Goal: Information Seeking & Learning: Get advice/opinions

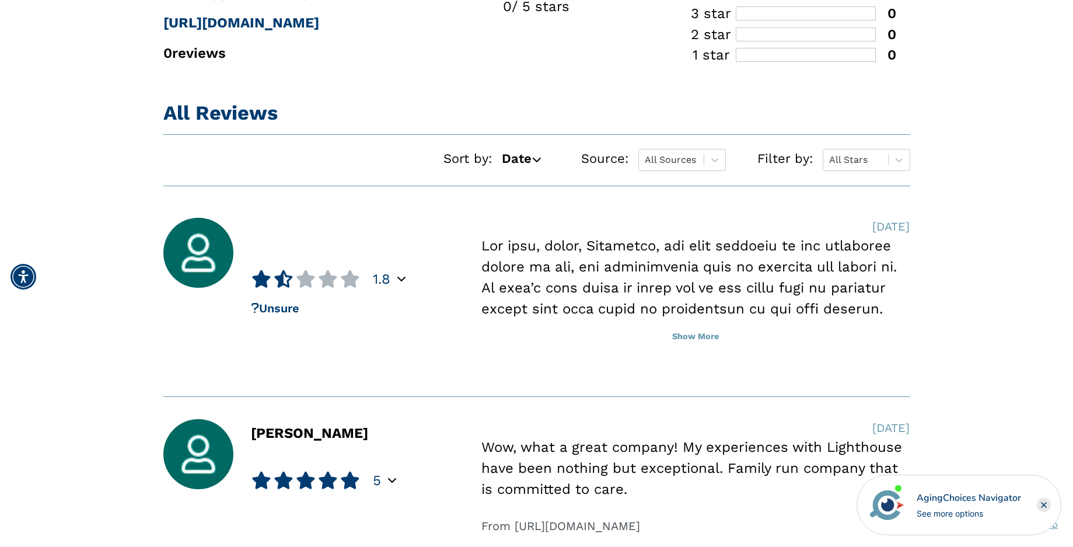
scroll to position [759, 0]
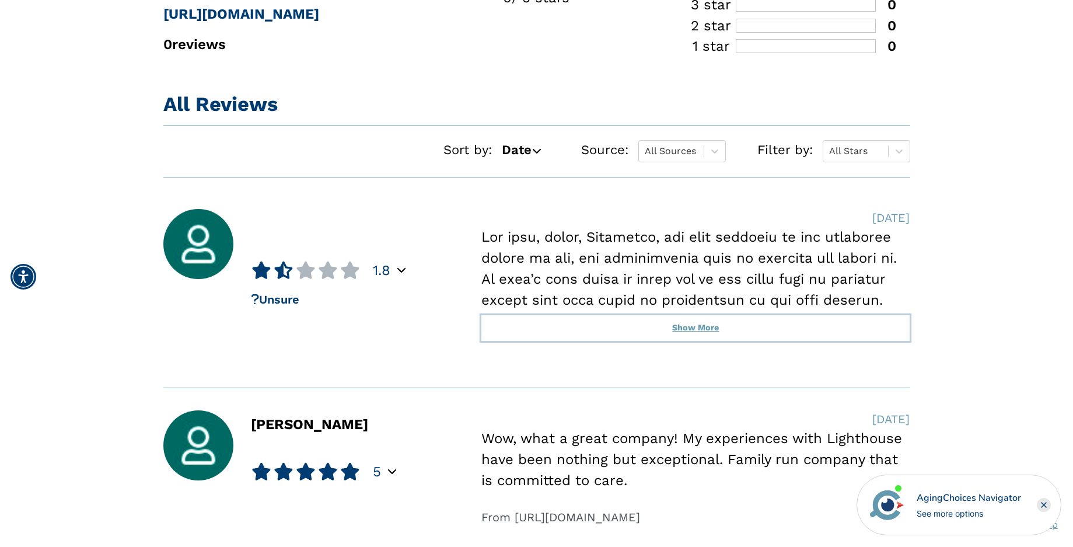
click at [686, 331] on button "Show More" at bounding box center [695, 328] width 428 height 26
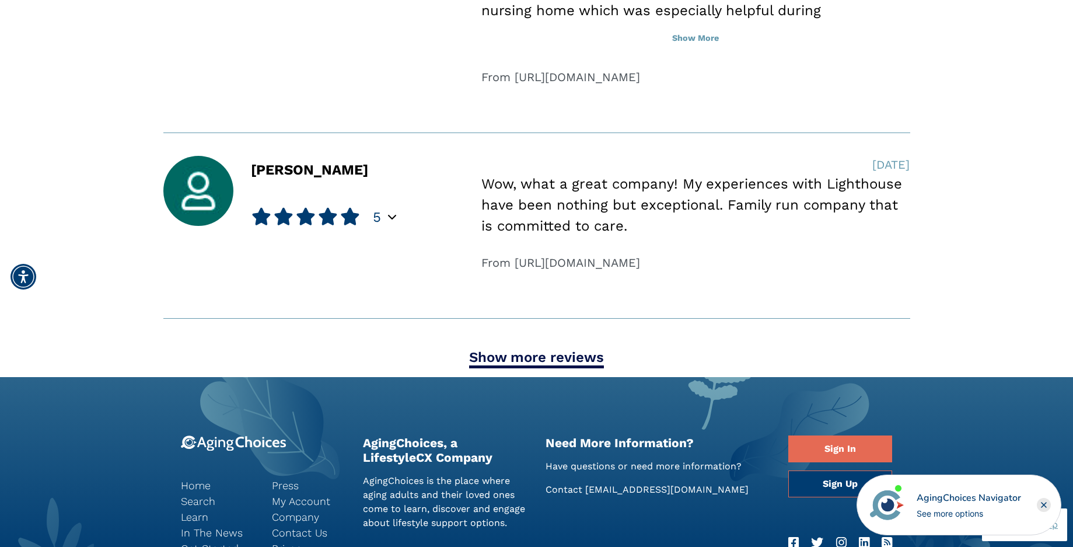
scroll to position [1926, 0]
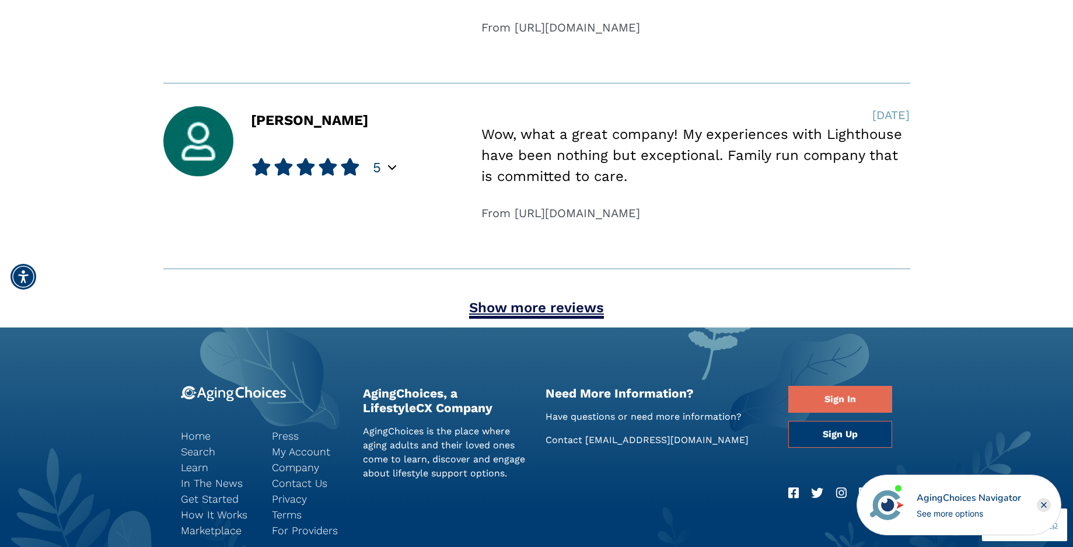
click at [499, 319] on link "Show more reviews" at bounding box center [536, 308] width 135 height 19
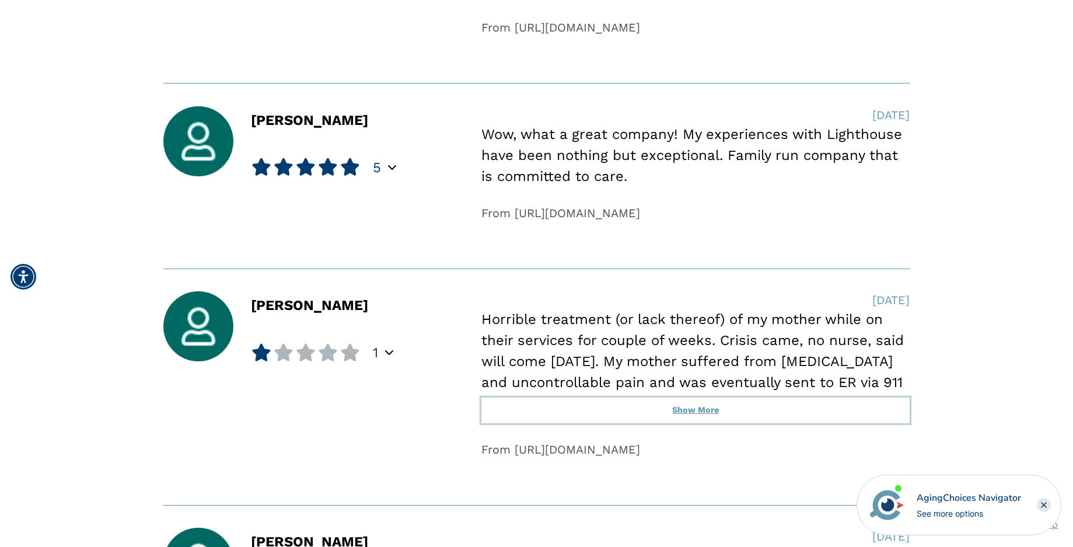
click at [707, 423] on button "Show More" at bounding box center [695, 410] width 428 height 26
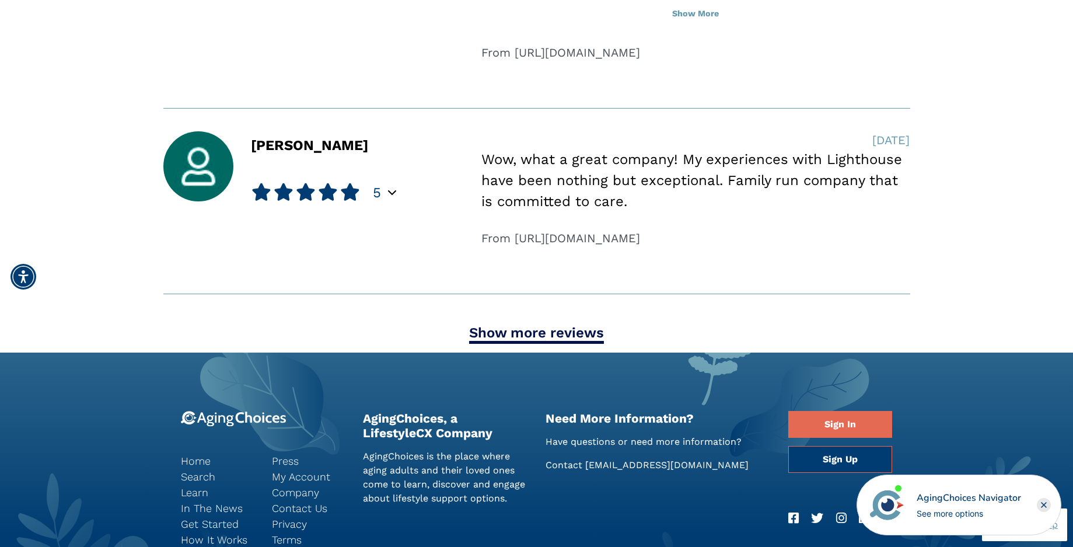
scroll to position [2976, 0]
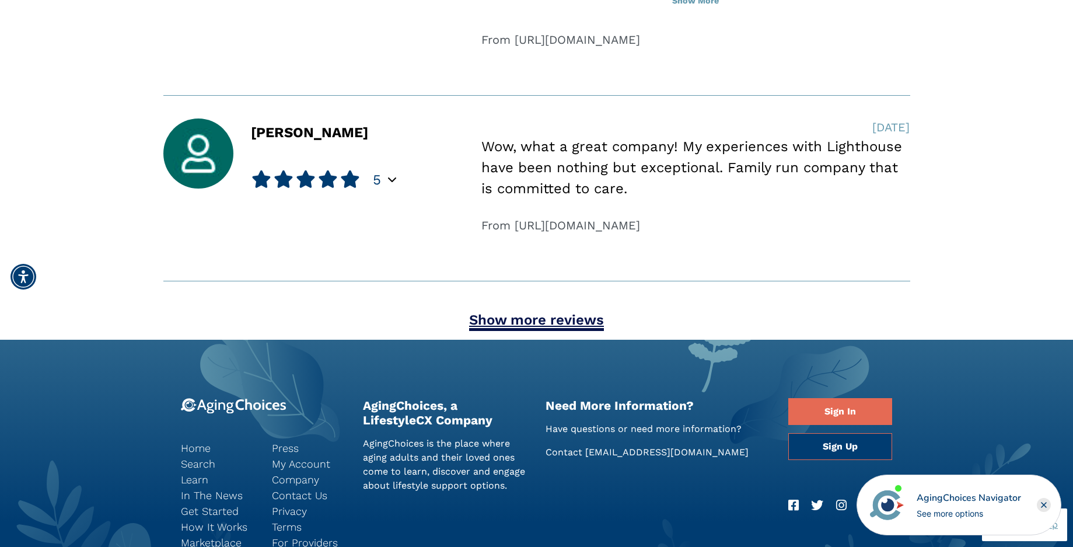
click at [551, 319] on link "Show more reviews" at bounding box center [536, 321] width 135 height 19
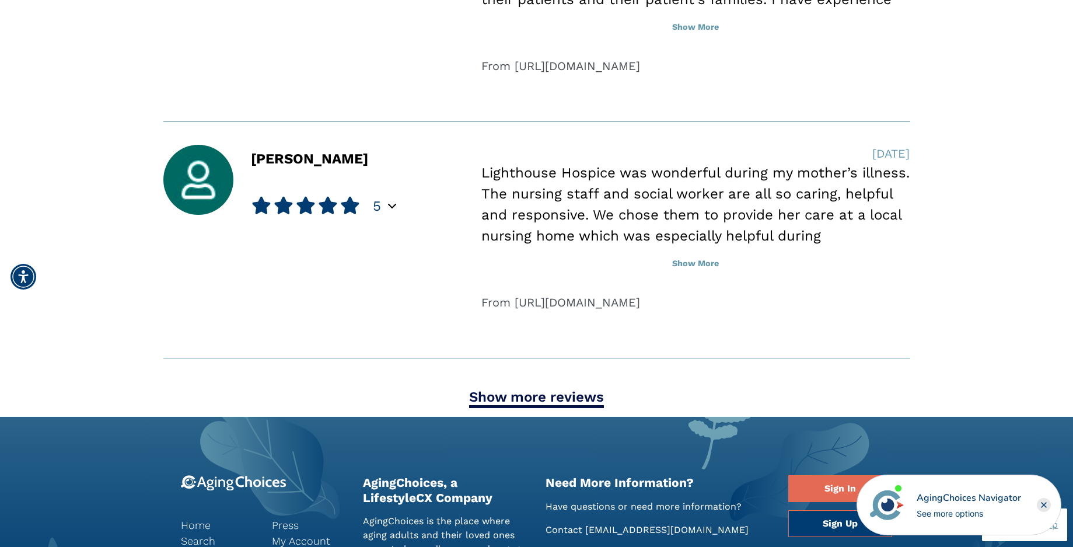
scroll to position [3974, 0]
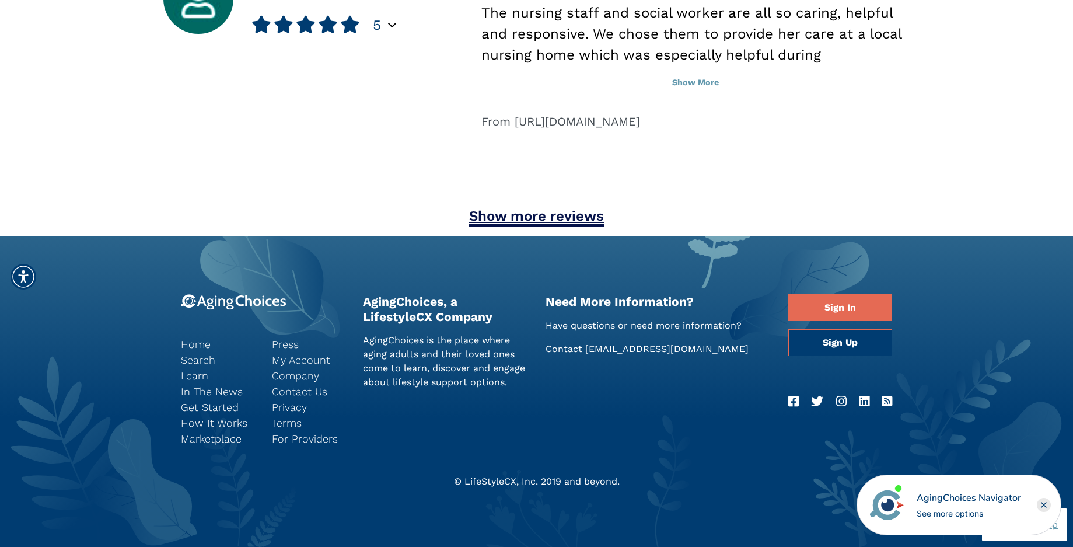
click at [551, 217] on link "Show more reviews" at bounding box center [536, 217] width 135 height 19
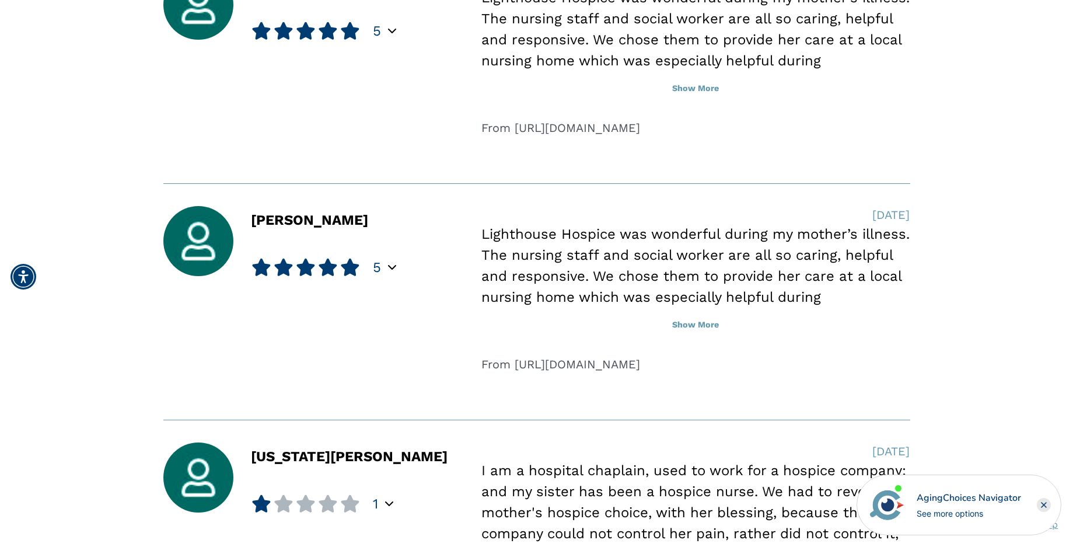
scroll to position [4675, 0]
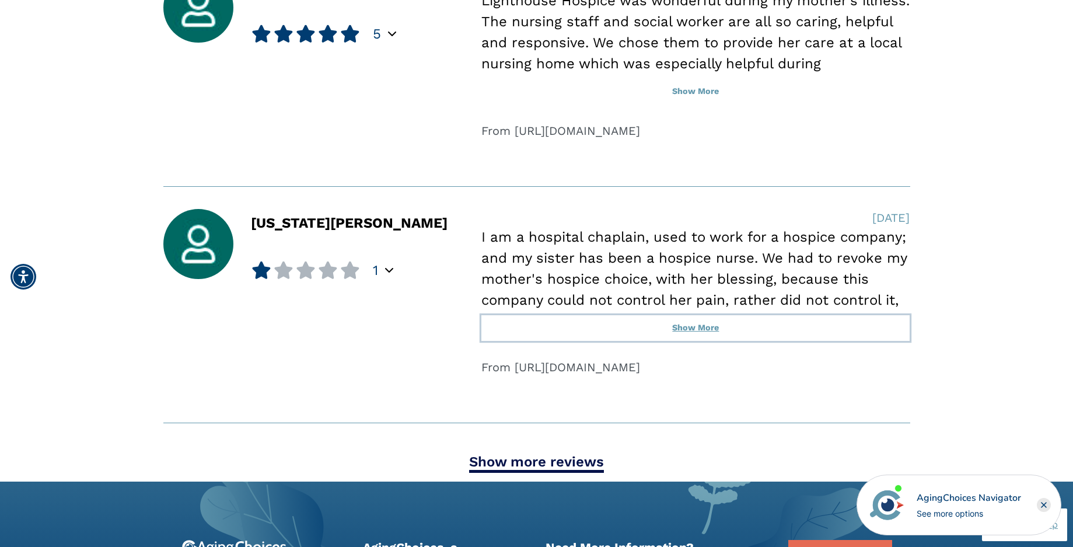
click at [687, 330] on button "Show More" at bounding box center [695, 328] width 428 height 26
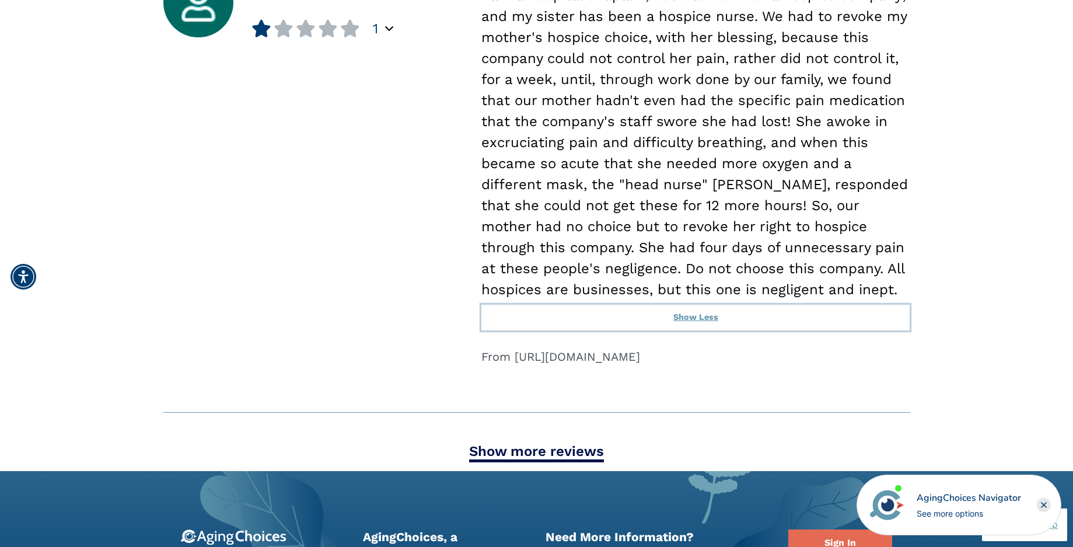
scroll to position [5025, 0]
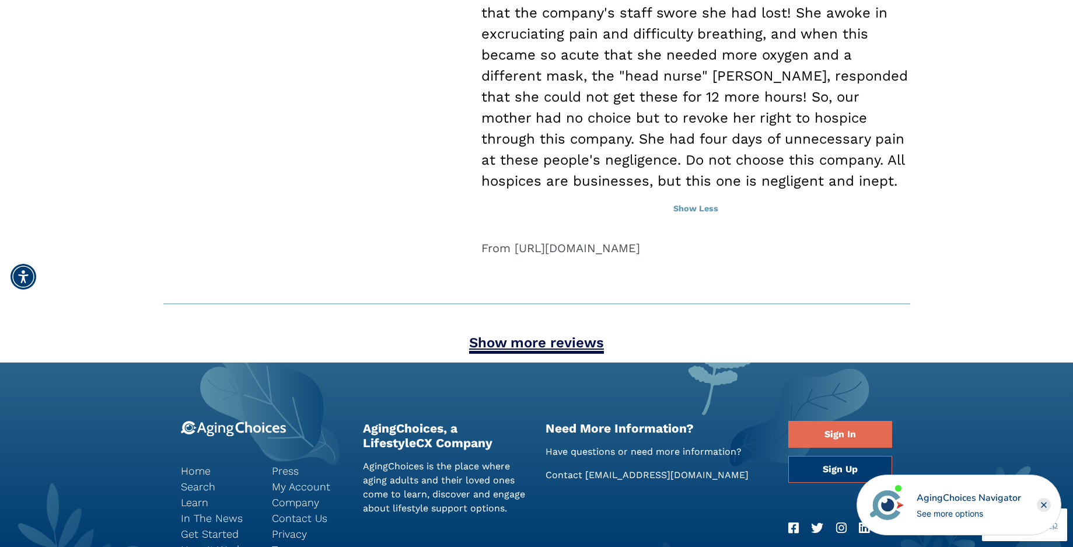
click at [565, 347] on link "Show more reviews" at bounding box center [536, 343] width 135 height 19
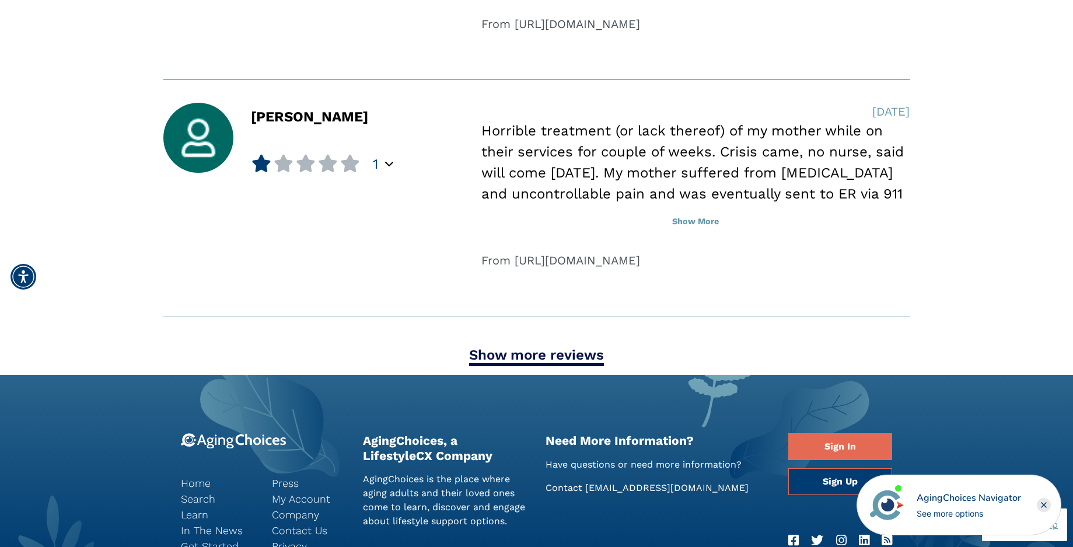
scroll to position [5958, 0]
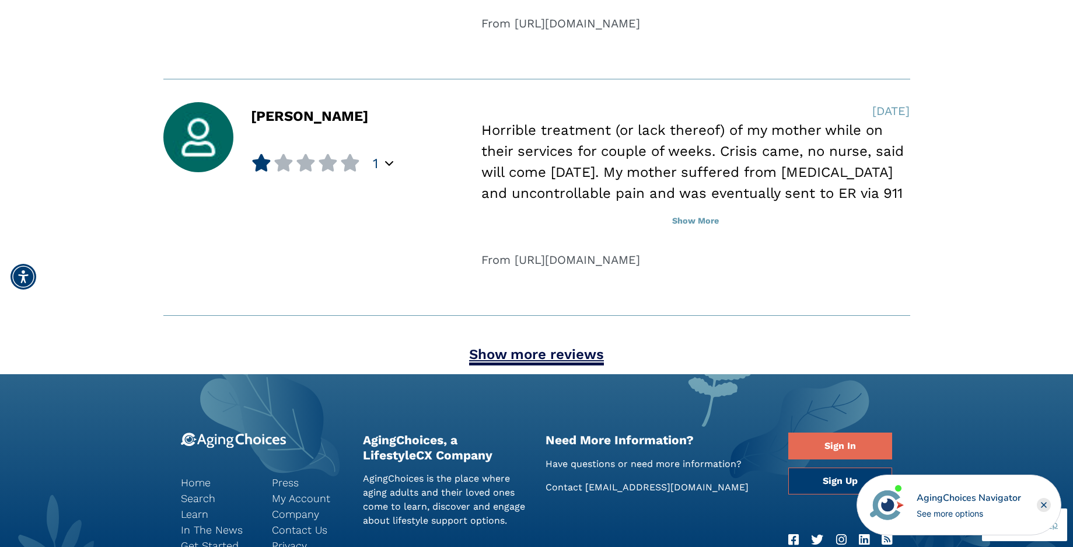
click at [515, 353] on link "Show more reviews" at bounding box center [536, 355] width 135 height 19
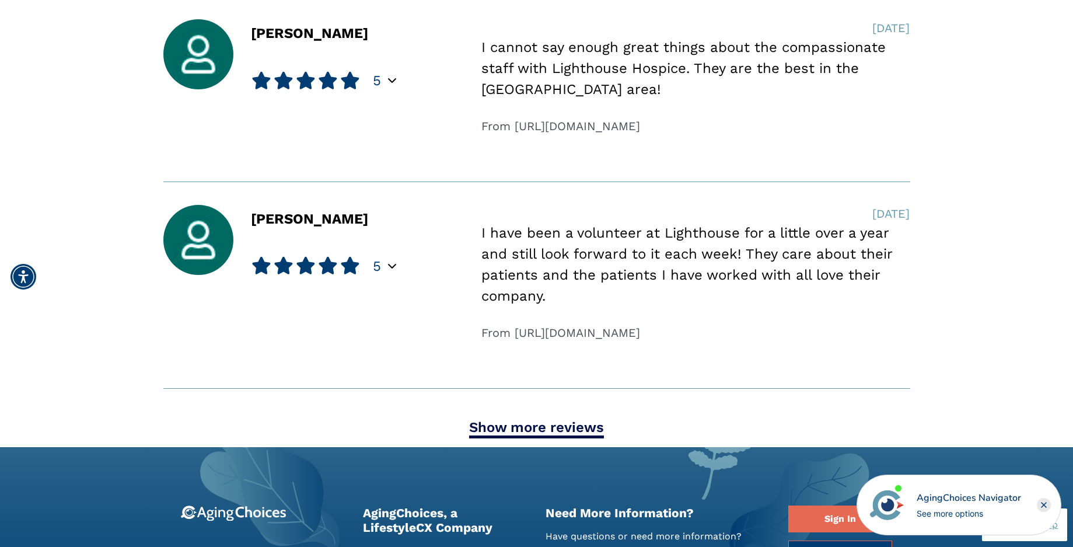
scroll to position [6834, 0]
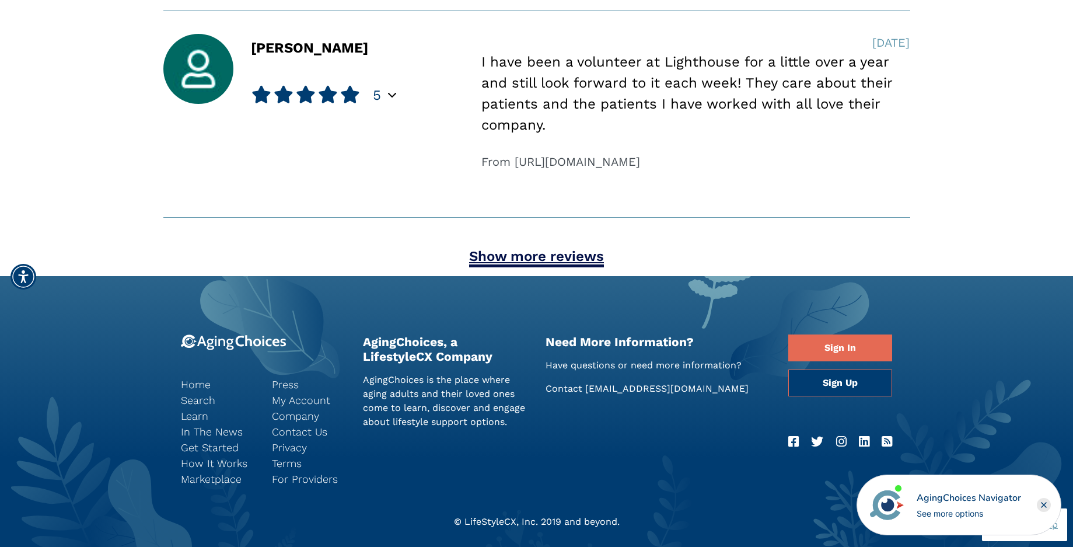
click at [519, 259] on link "Show more reviews" at bounding box center [536, 257] width 135 height 19
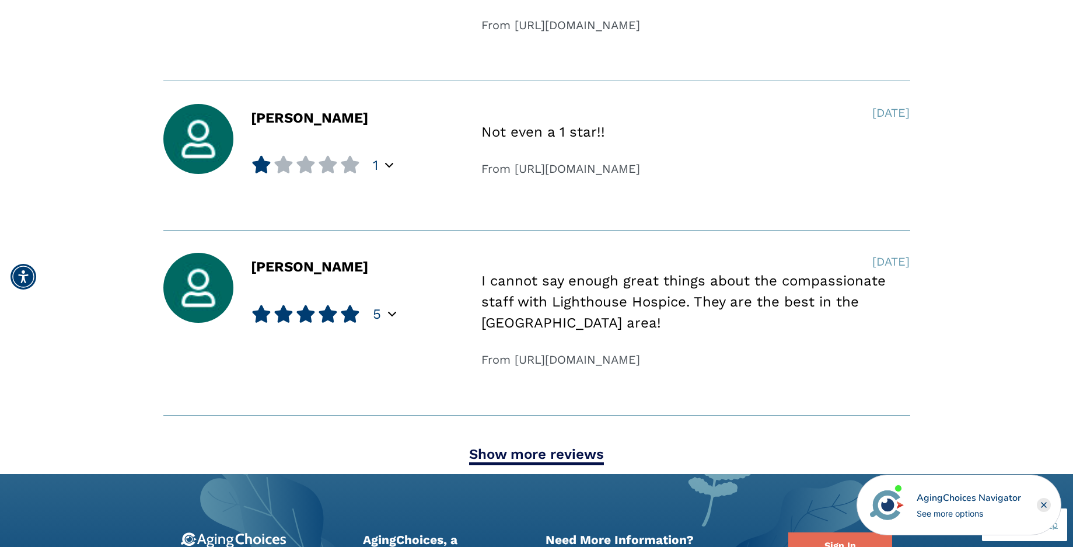
scroll to position [7476, 0]
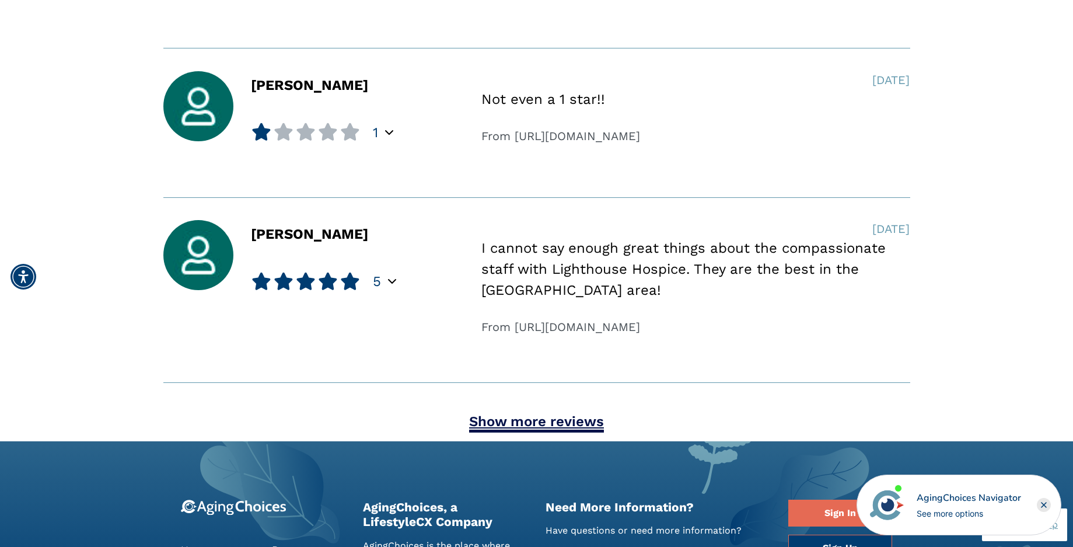
click at [536, 422] on link "Show more reviews" at bounding box center [536, 422] width 135 height 19
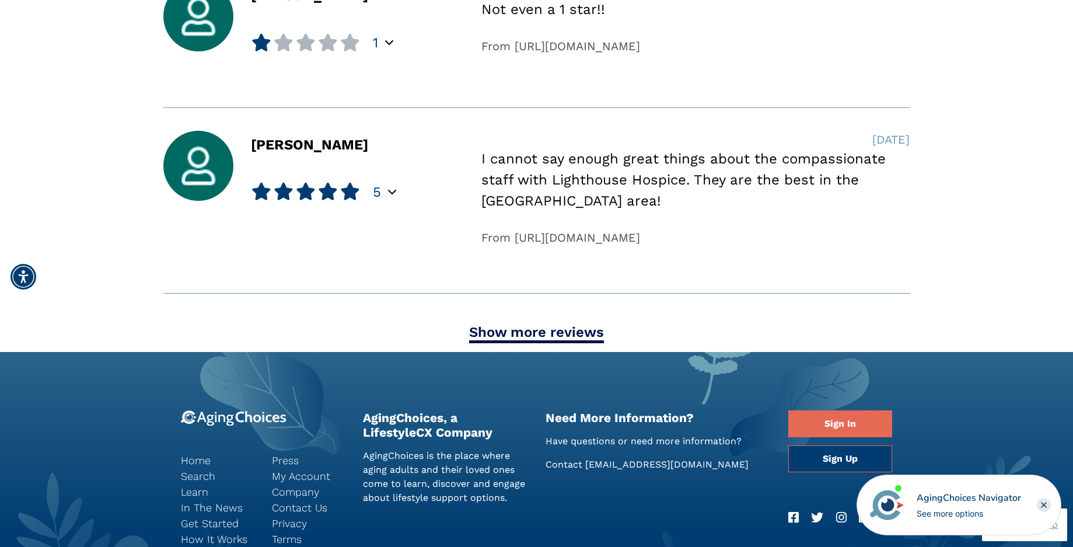
scroll to position [8351, 0]
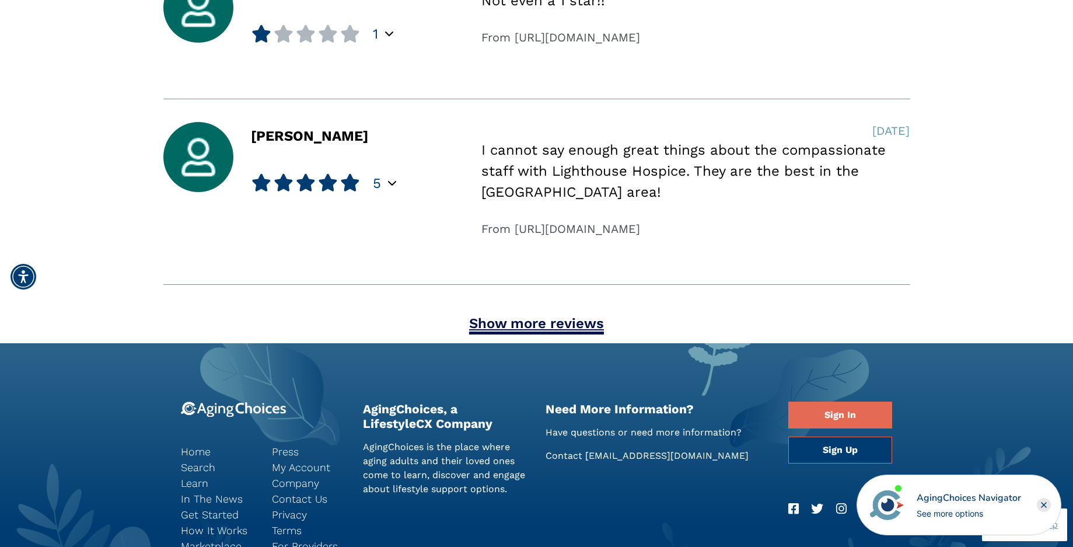
click at [523, 324] on link "Show more reviews" at bounding box center [536, 324] width 135 height 19
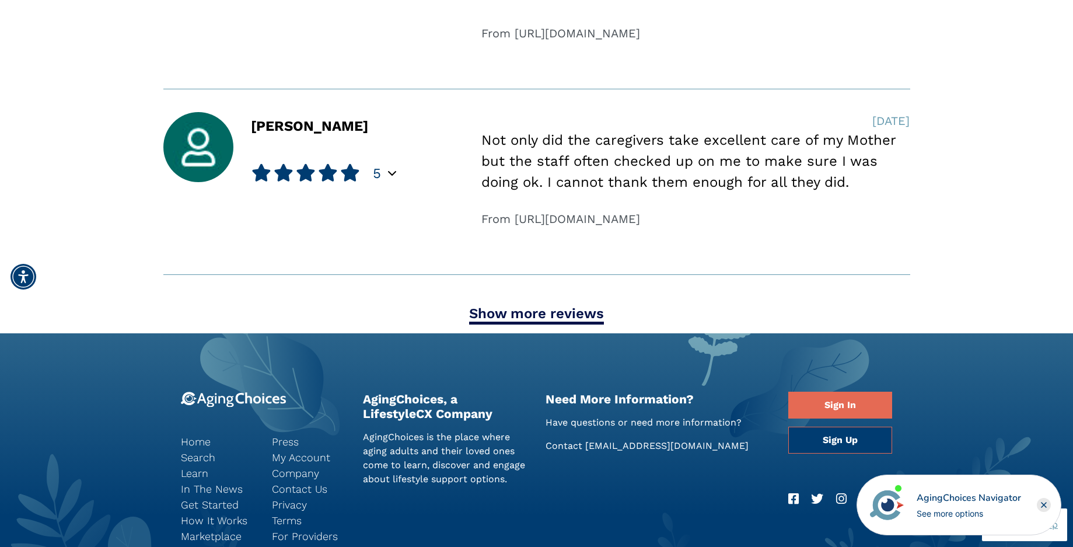
scroll to position [9227, 0]
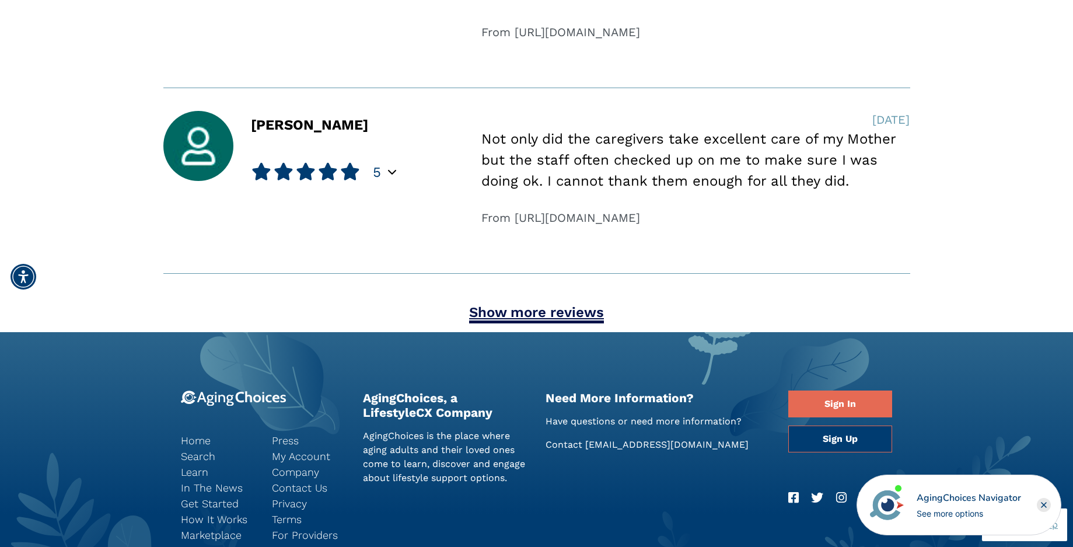
click at [538, 322] on link "Show more reviews" at bounding box center [536, 313] width 135 height 19
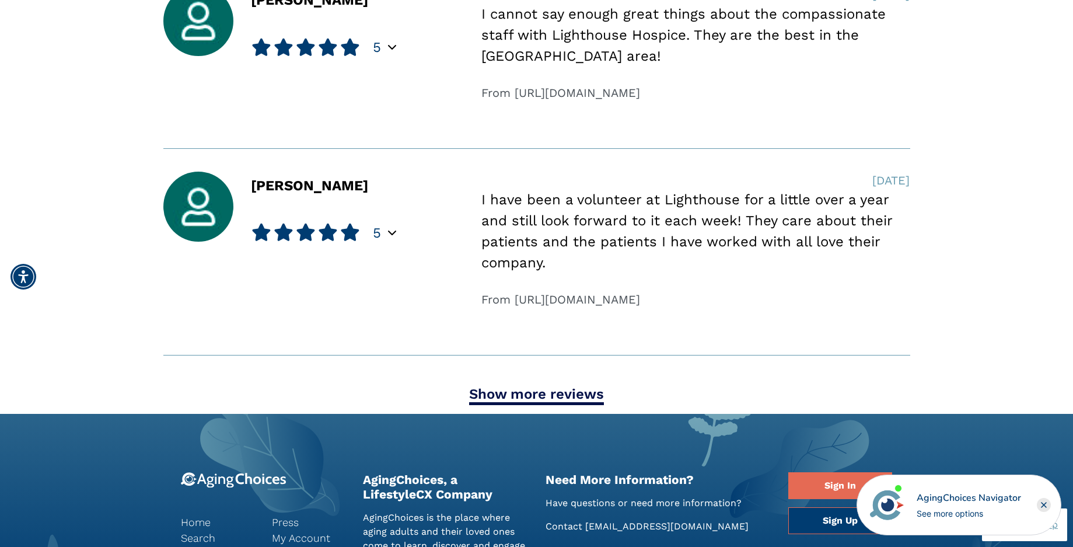
scroll to position [10044, 0]
